Goal: Task Accomplishment & Management: Complete application form

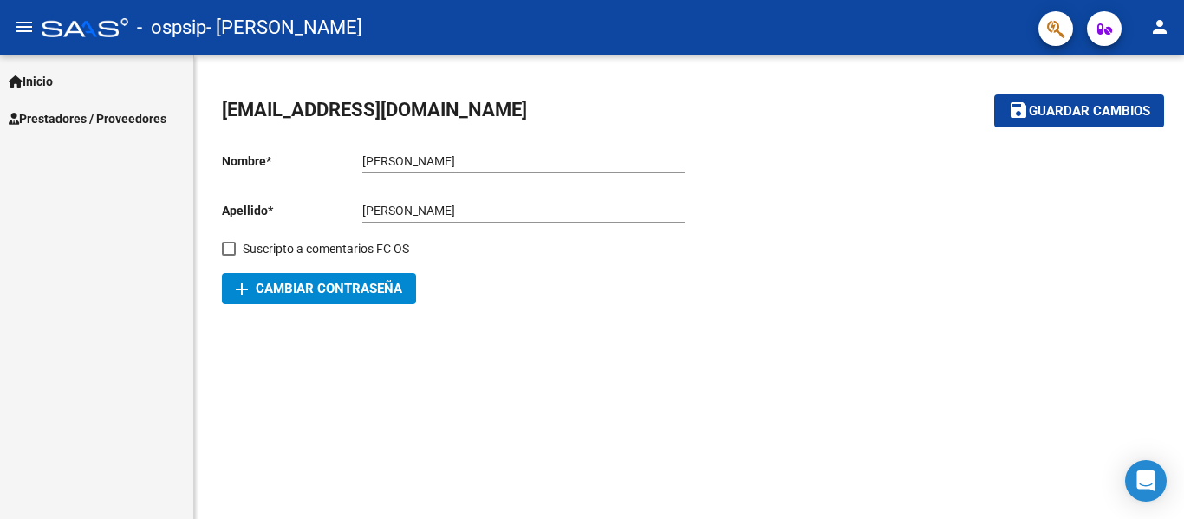
click at [96, 125] on span "Prestadores / Proveedores" at bounding box center [88, 118] width 158 height 19
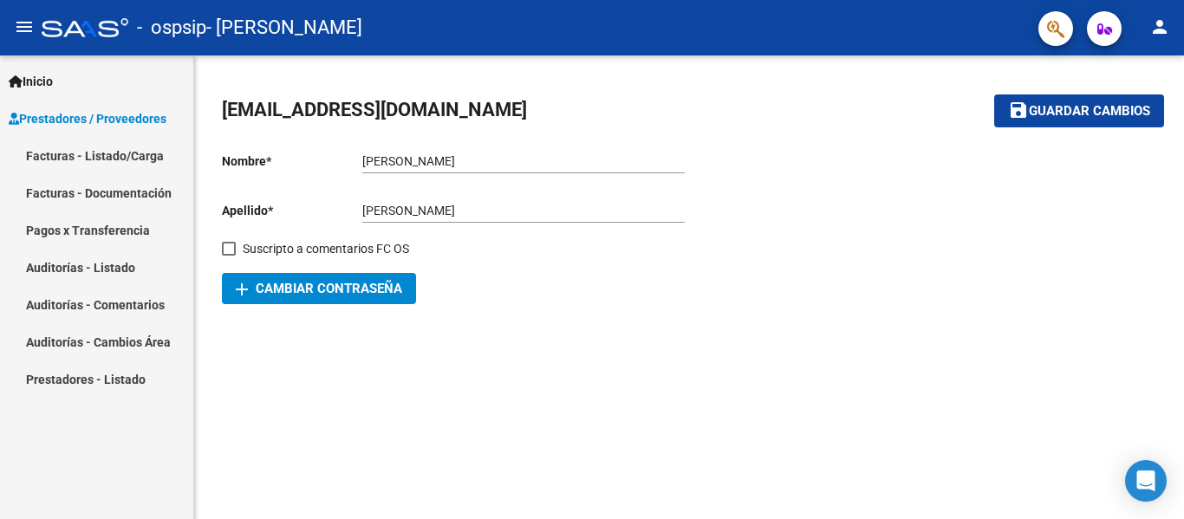
click at [94, 198] on link "Facturas - Documentación" at bounding box center [96, 192] width 193 height 37
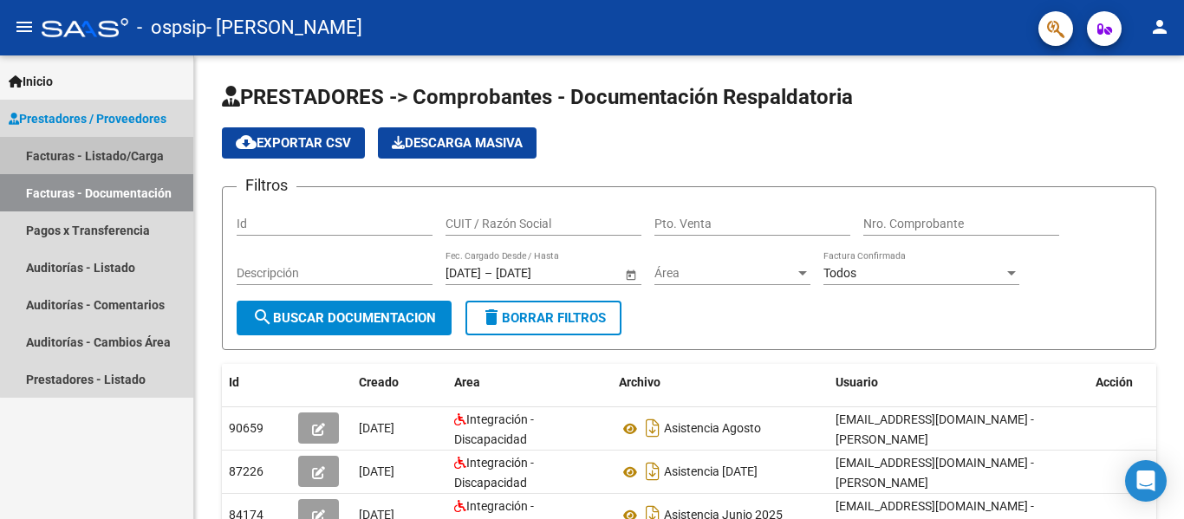
click at [98, 159] on link "Facturas - Listado/Carga" at bounding box center [96, 155] width 193 height 37
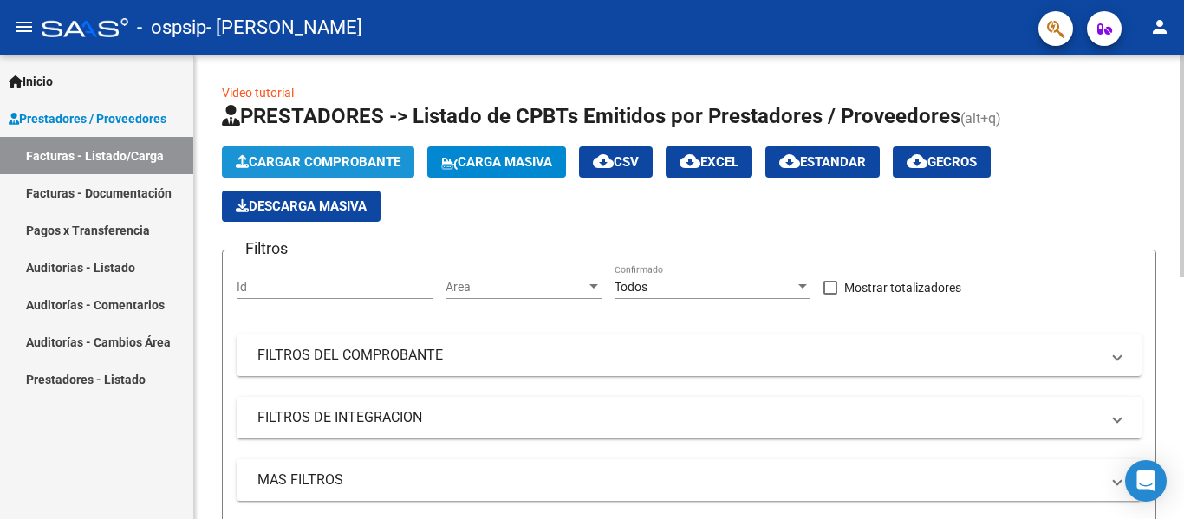
click at [352, 159] on span "Cargar Comprobante" at bounding box center [318, 162] width 165 height 16
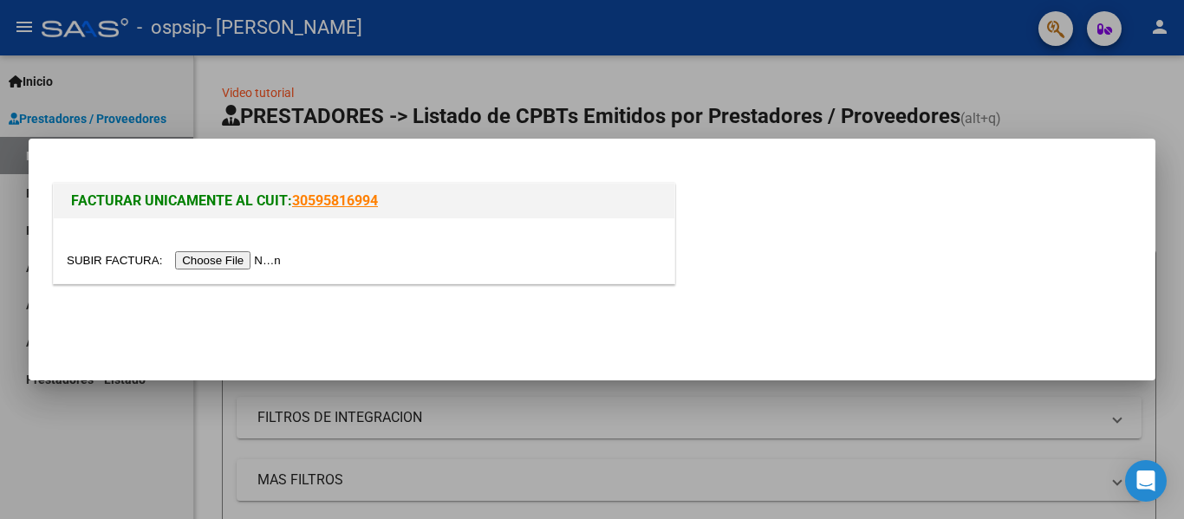
click at [241, 257] on input "file" at bounding box center [176, 260] width 219 height 18
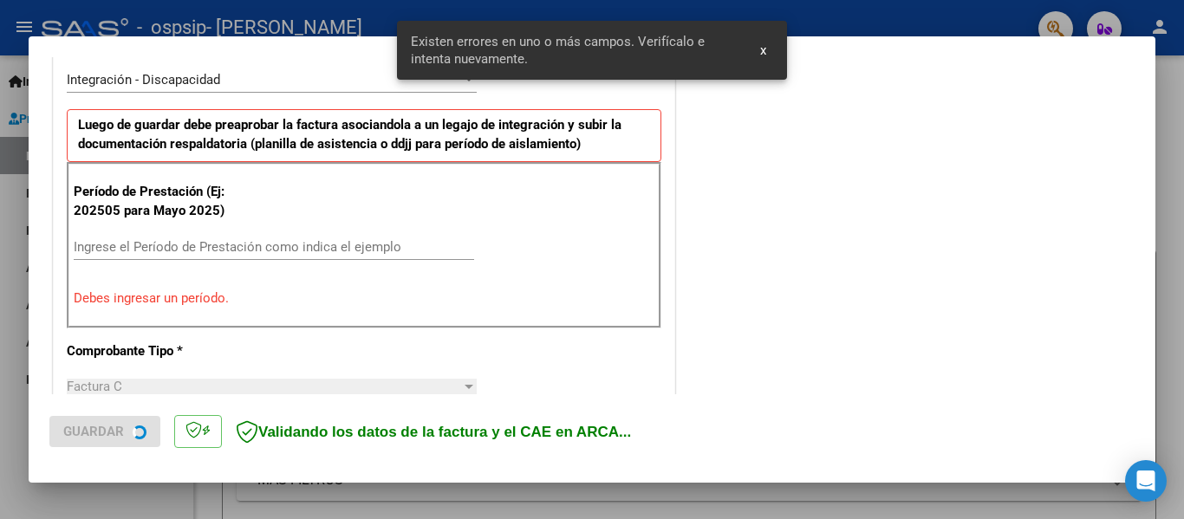
scroll to position [435, 0]
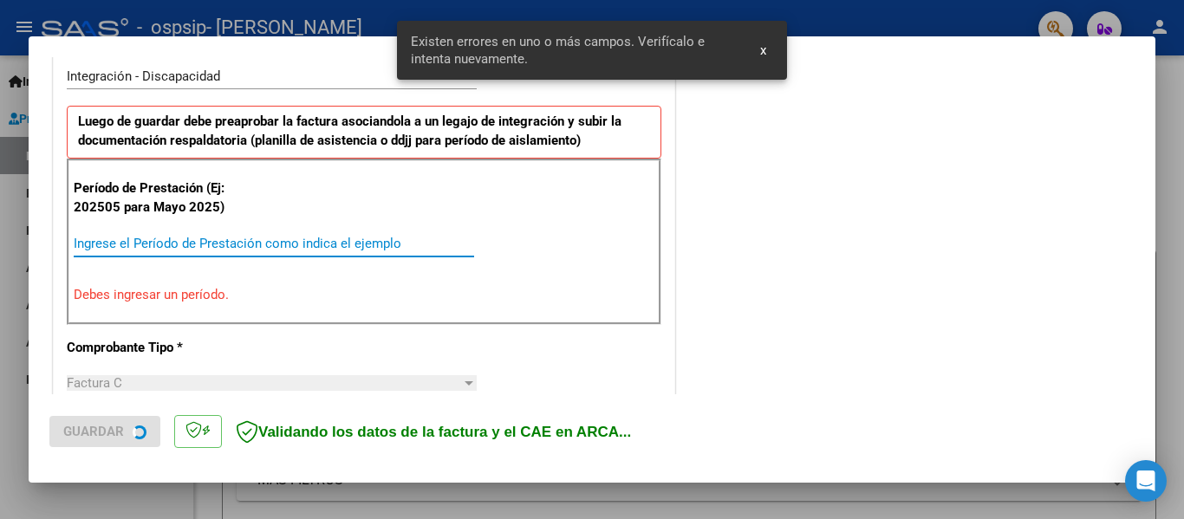
click at [237, 249] on input "Ingrese el Período de Prestación como indica el ejemplo" at bounding box center [274, 244] width 400 height 16
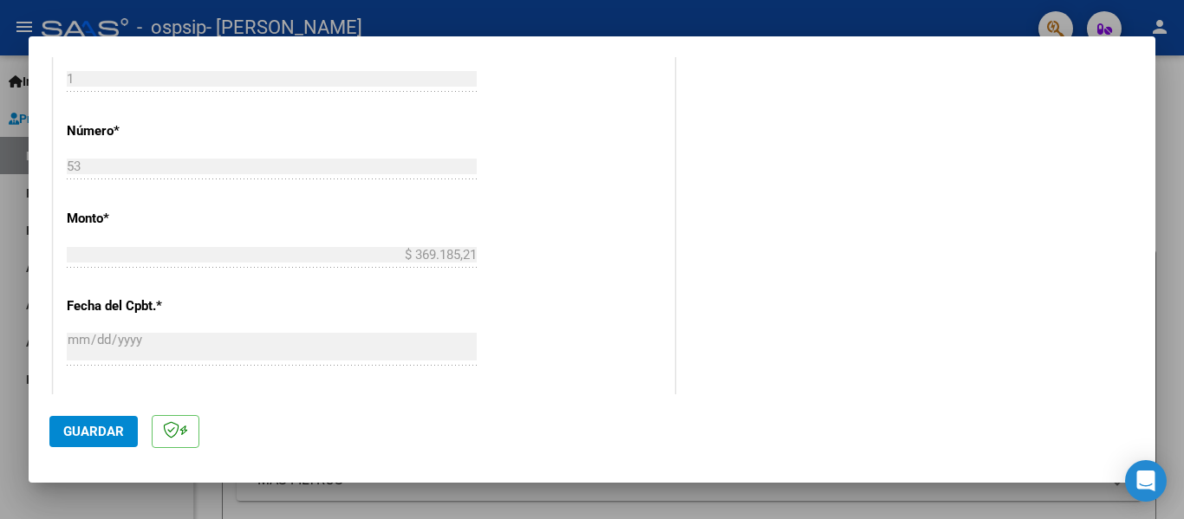
scroll to position [1128, 0]
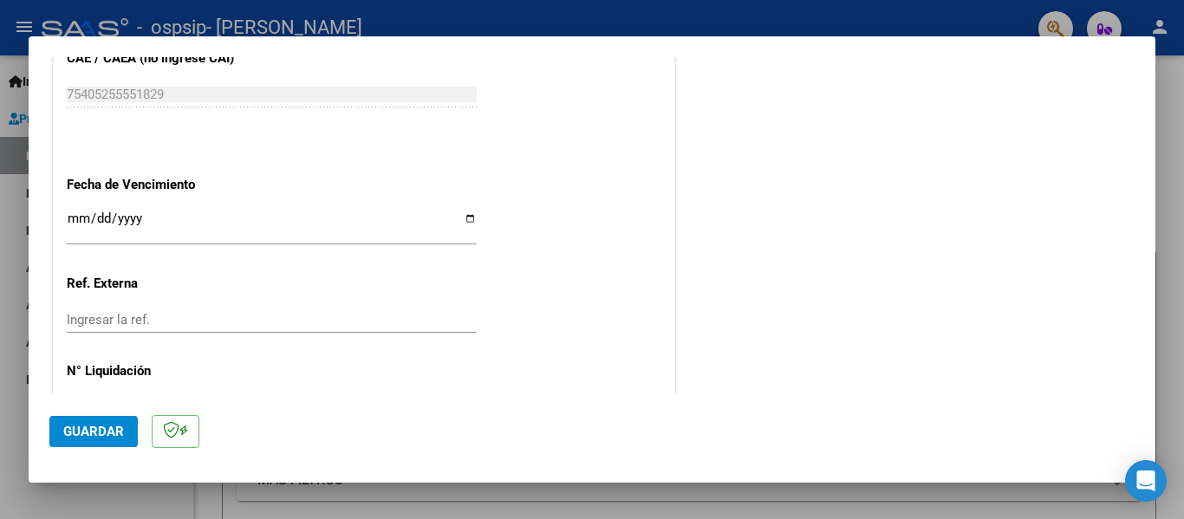
type input "202509"
click at [474, 224] on app-form-text-field "Fecha de Vencimiento Ingresar la fecha" at bounding box center [279, 208] width 424 height 62
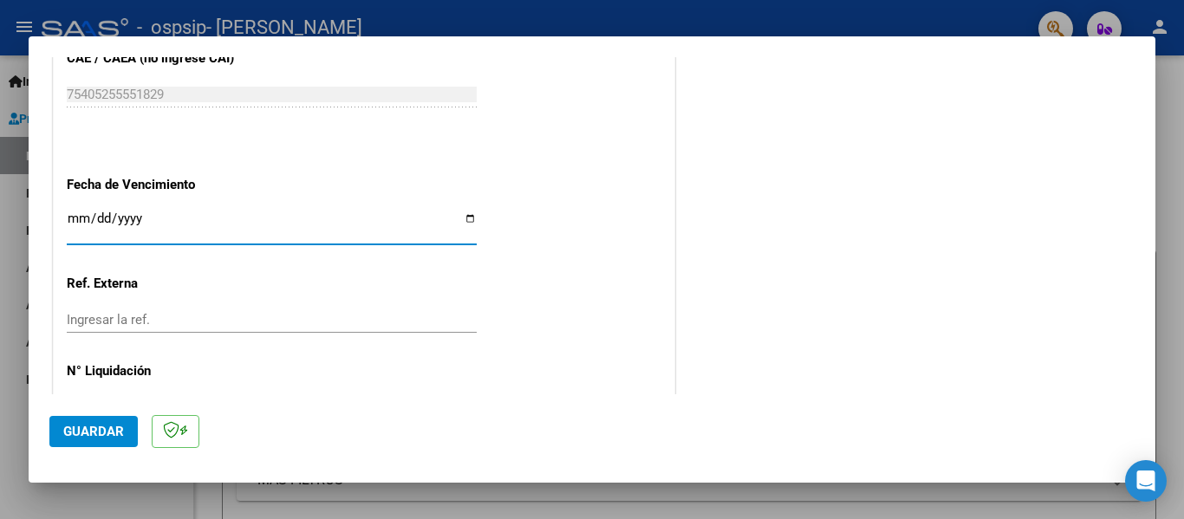
click at [464, 216] on input "Ingresar la fecha" at bounding box center [272, 225] width 410 height 28
type input "[DATE]"
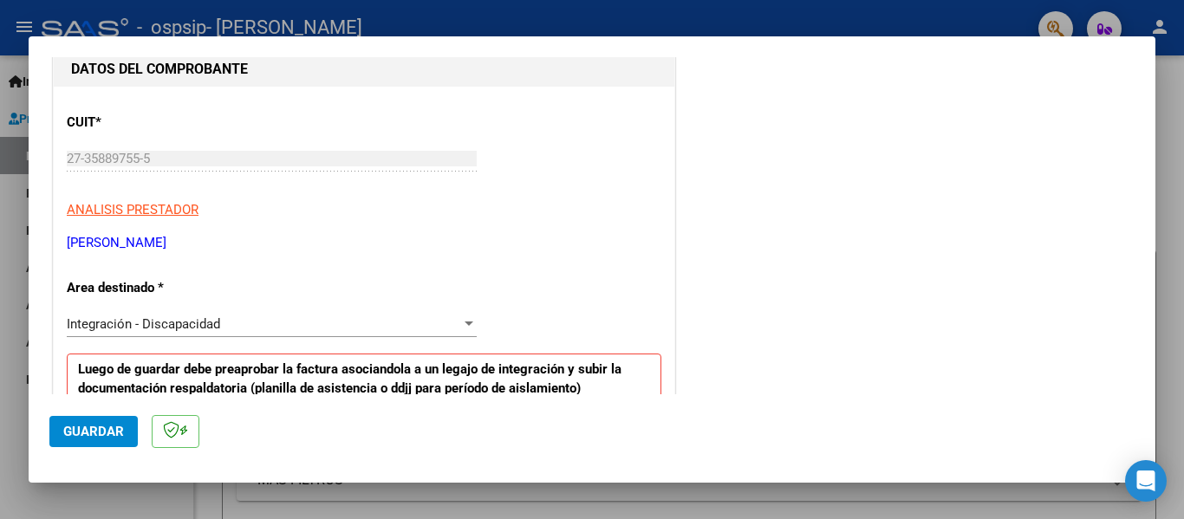
scroll to position [0, 0]
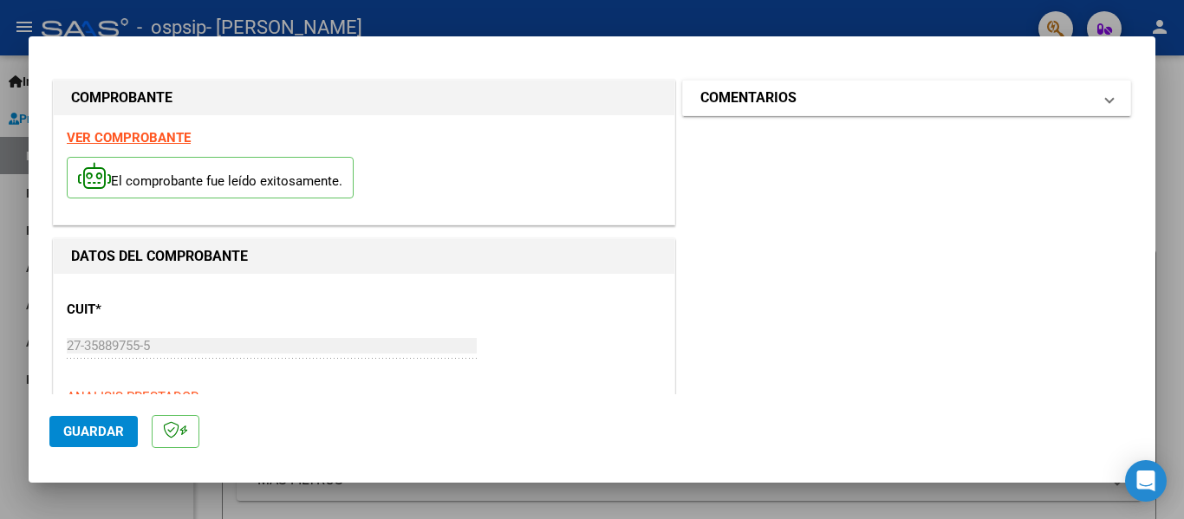
click at [784, 111] on mat-expansion-panel-header "COMENTARIOS" at bounding box center [906, 98] width 447 height 35
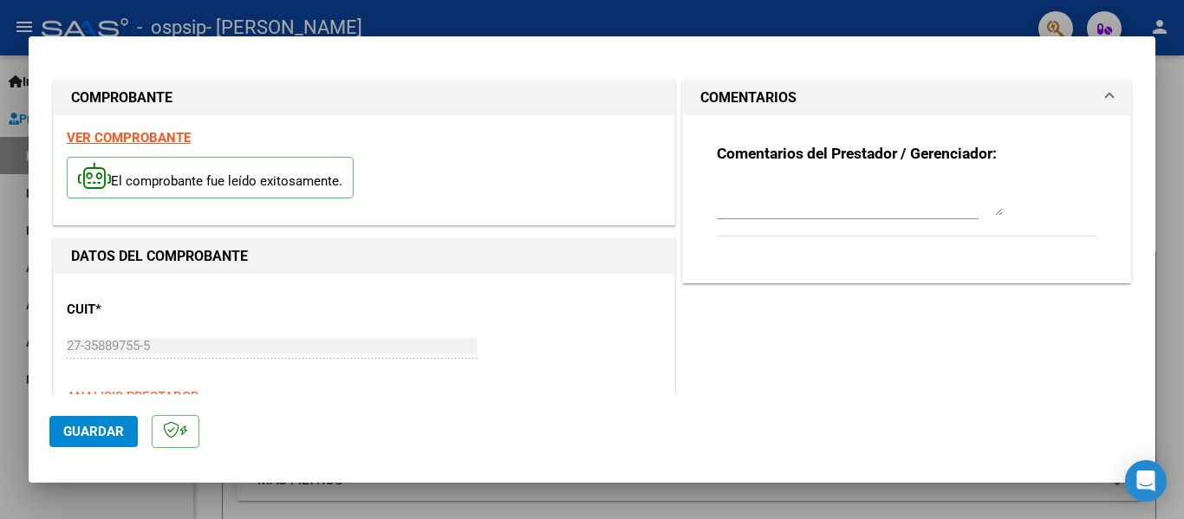
click at [793, 218] on div at bounding box center [860, 199] width 286 height 42
click at [795, 210] on textarea at bounding box center [860, 198] width 286 height 35
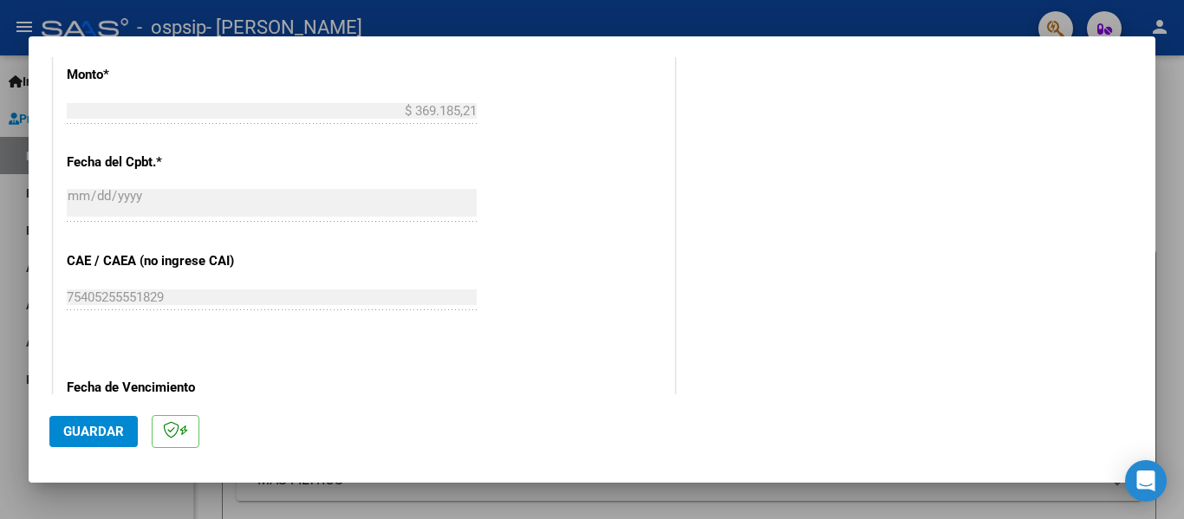
scroll to position [1040, 0]
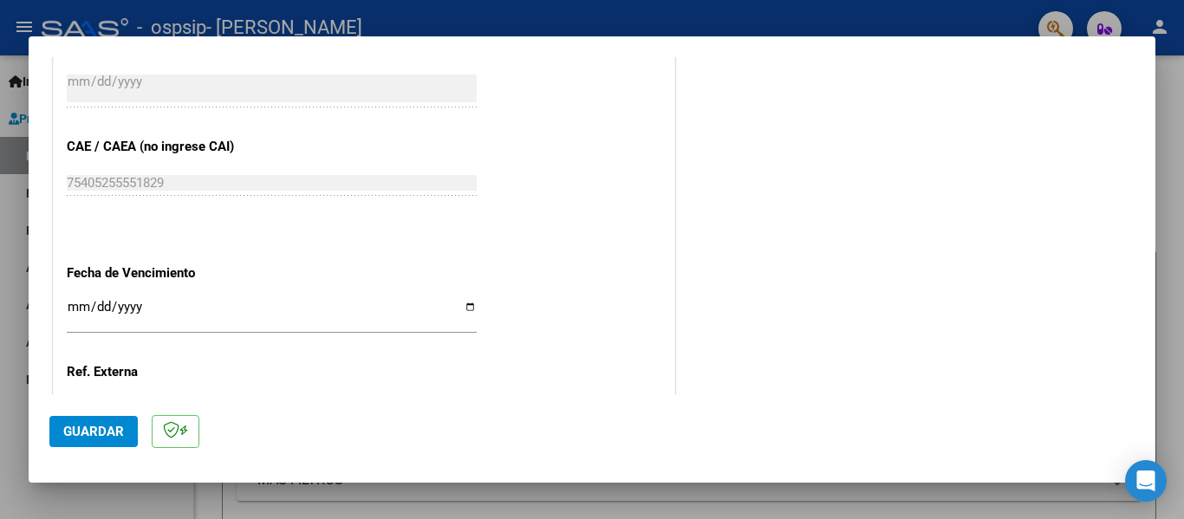
click at [87, 429] on span "Guardar" at bounding box center [93, 432] width 61 height 16
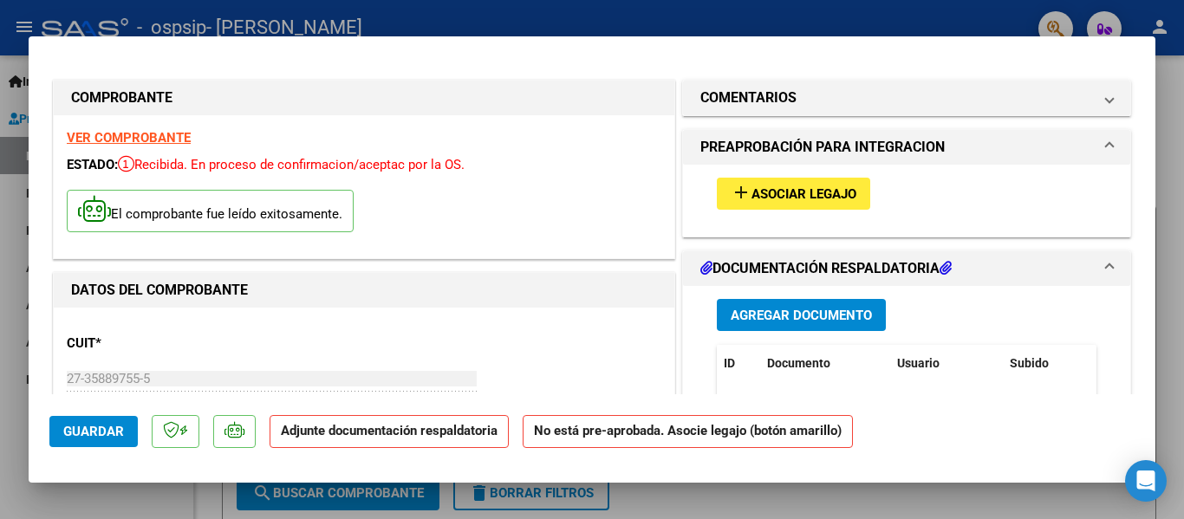
click at [755, 190] on span "Asociar Legajo" at bounding box center [803, 194] width 105 height 16
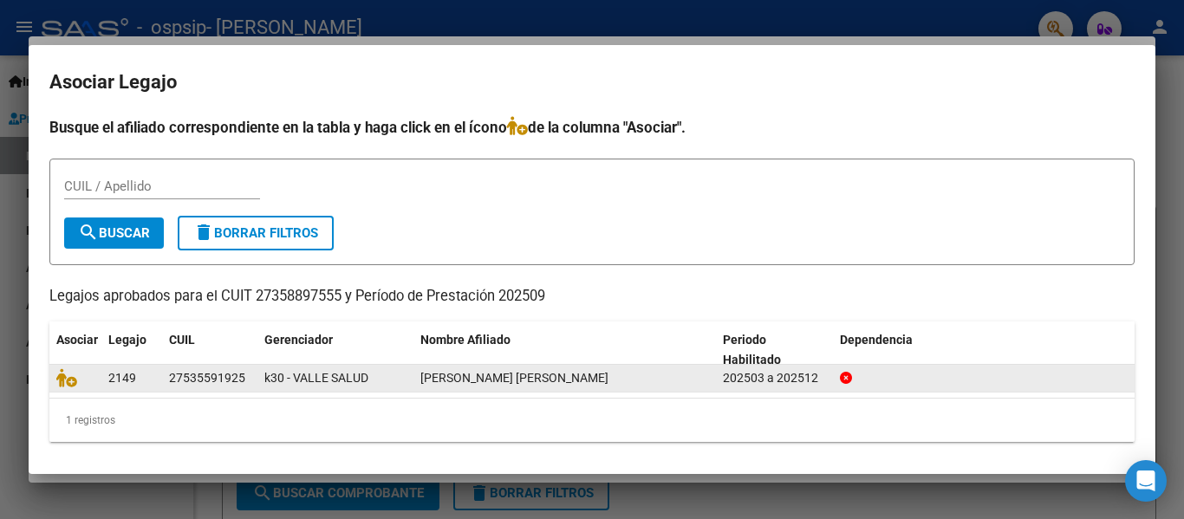
click at [205, 381] on div "27535591925" at bounding box center [207, 378] width 76 height 20
click at [70, 379] on icon at bounding box center [66, 377] width 21 height 19
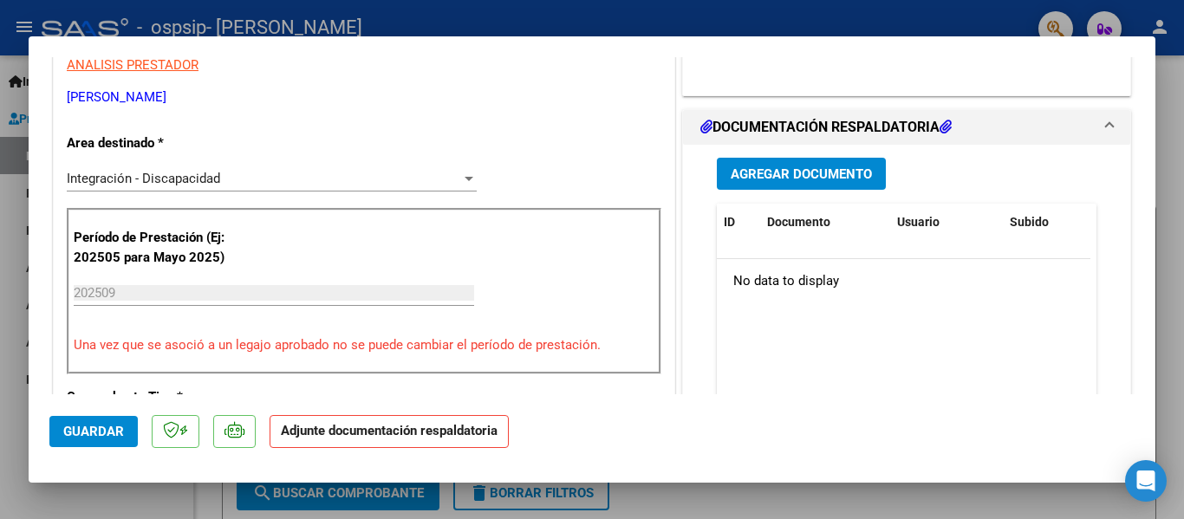
scroll to position [347, 0]
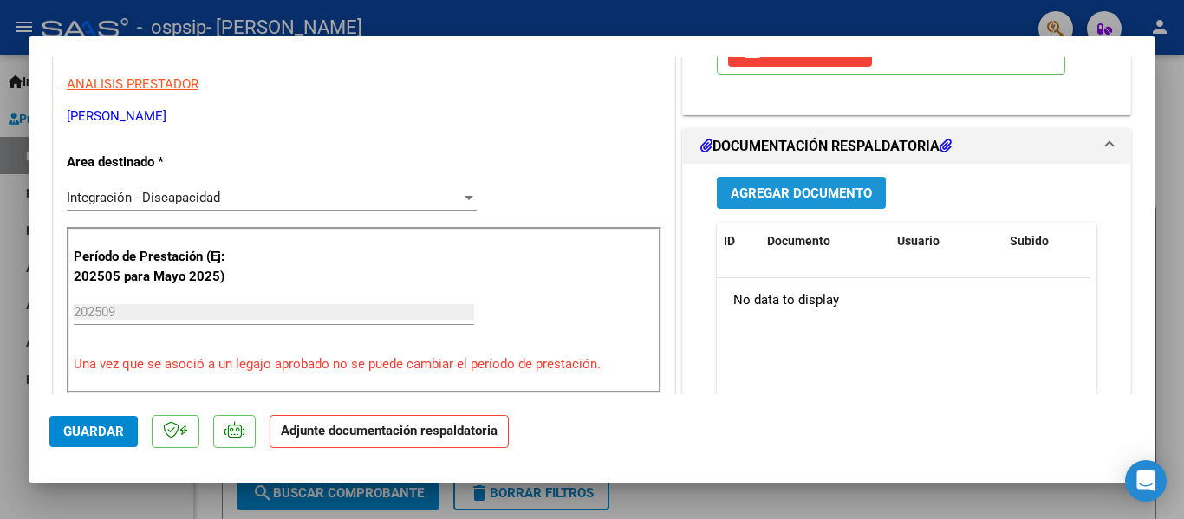
click at [811, 187] on span "Agregar Documento" at bounding box center [801, 193] width 141 height 16
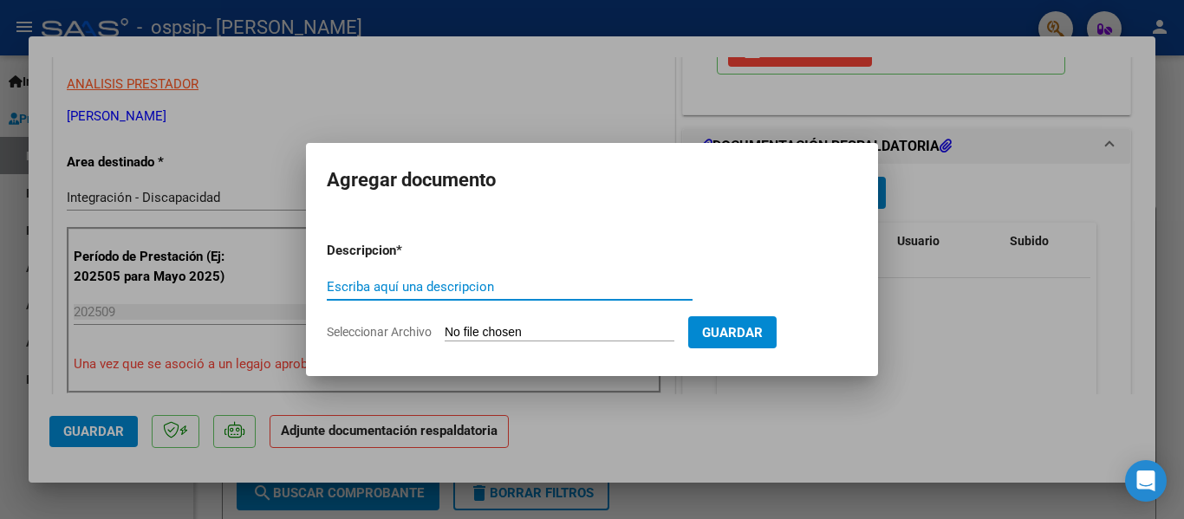
click at [514, 289] on input "Escriba aquí una descripcion" at bounding box center [510, 287] width 366 height 16
type input "asistencia septiembre"
click at [577, 340] on input "Seleccionar Archivo" at bounding box center [560, 333] width 230 height 16
type input "C:\fakepath\asist_septiempre 2025.pdf"
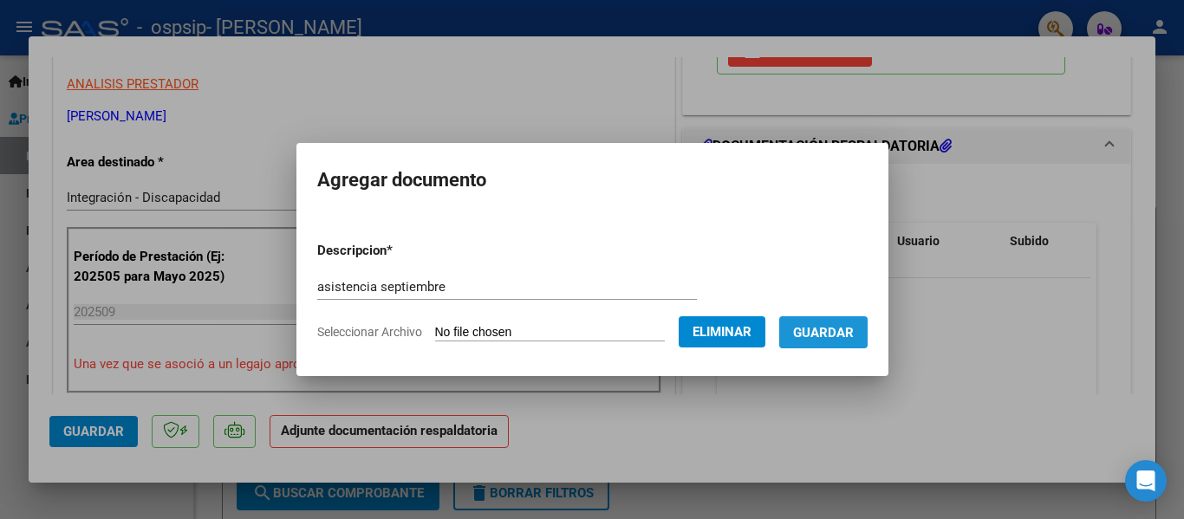
click at [828, 335] on span "Guardar" at bounding box center [823, 333] width 61 height 16
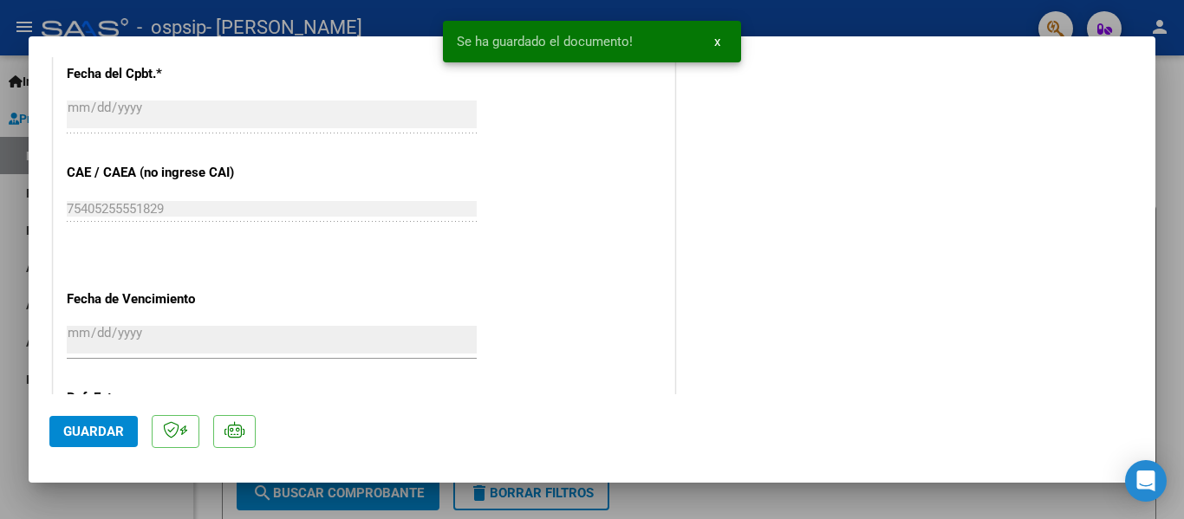
scroll to position [0, 0]
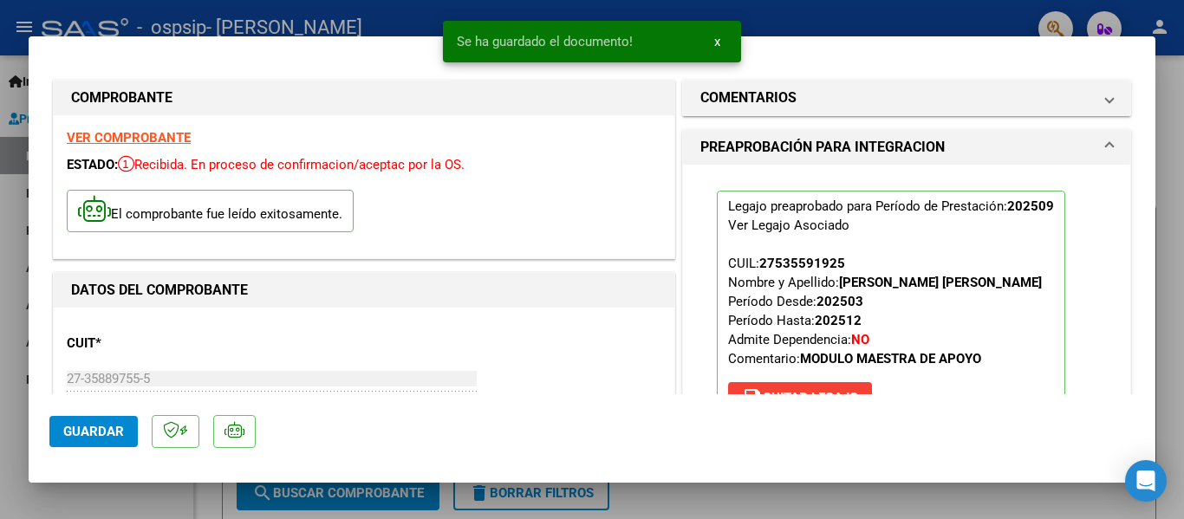
click at [72, 420] on button "Guardar" at bounding box center [93, 431] width 88 height 31
click at [9, 204] on div at bounding box center [592, 259] width 1184 height 519
type input "$ 0,00"
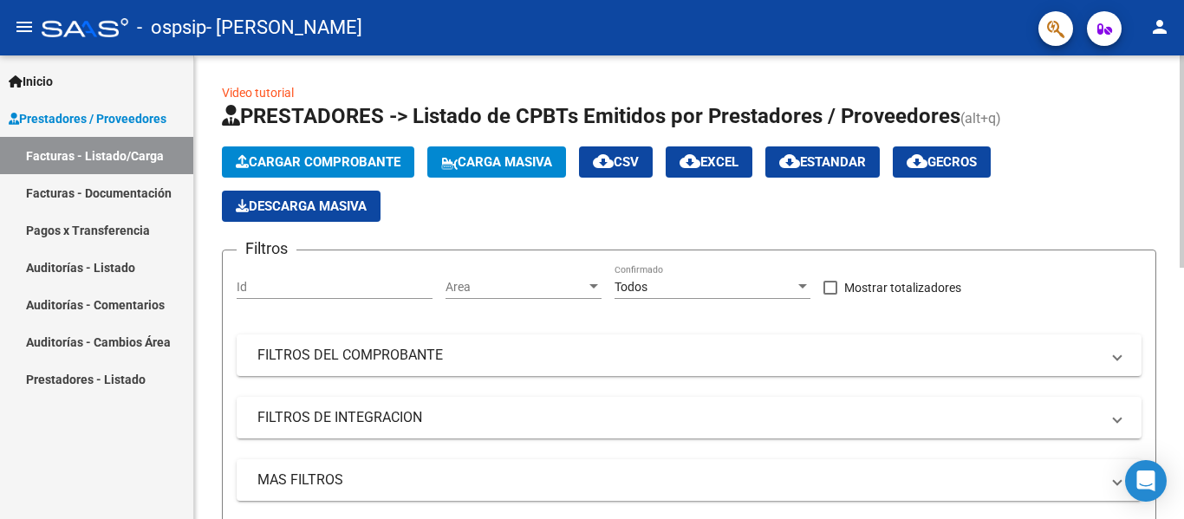
scroll to position [549, 0]
